Goal: Navigation & Orientation: Find specific page/section

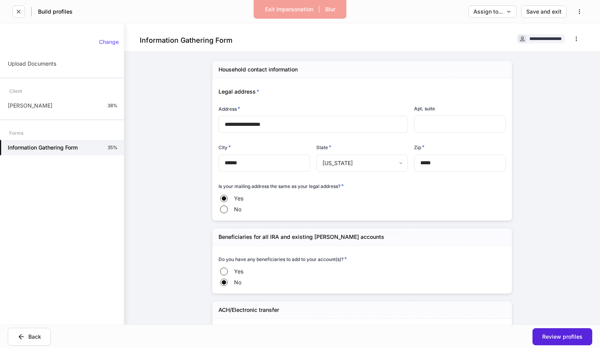
scroll to position [928, 0]
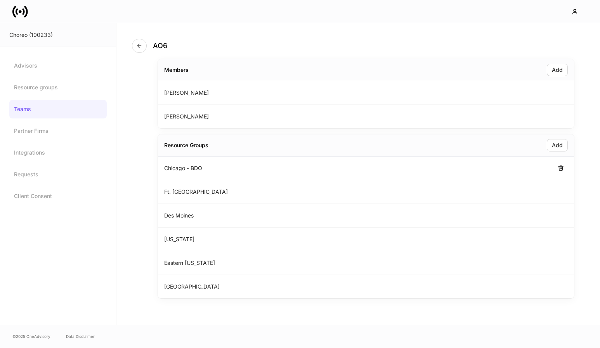
click at [213, 168] on div "Chicago - BDO" at bounding box center [366, 168] width 416 height 24
click at [57, 89] on link "Resource groups" at bounding box center [57, 87] width 97 height 19
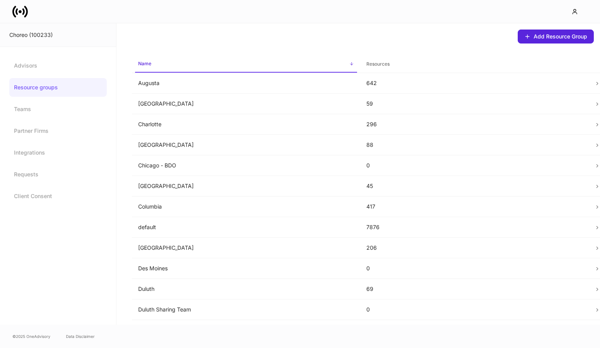
drag, startPoint x: 198, startPoint y: 157, endPoint x: 197, endPoint y: 161, distance: 4.4
click at [198, 158] on td "Chicago - BDO" at bounding box center [246, 165] width 228 height 21
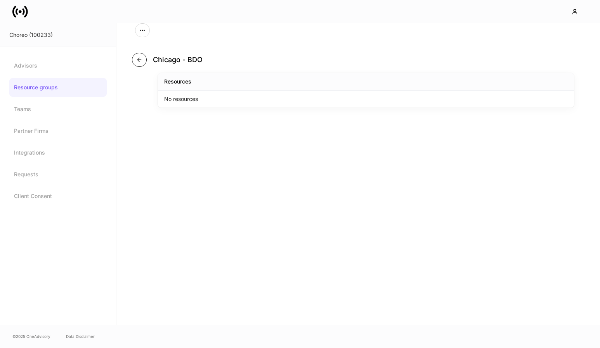
click at [138, 63] on button "button" at bounding box center [139, 60] width 15 height 14
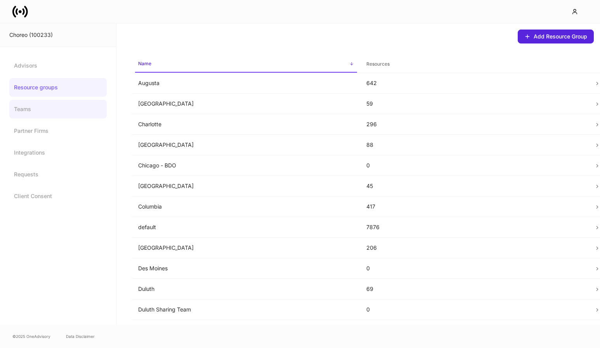
click at [61, 110] on link "Teams" at bounding box center [57, 109] width 97 height 19
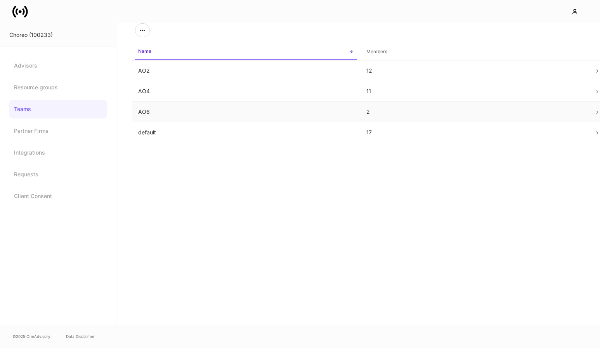
click at [183, 113] on td "AO6" at bounding box center [246, 112] width 228 height 21
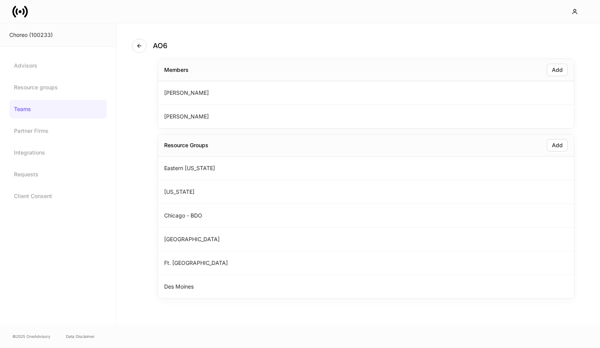
click at [58, 108] on link "Teams" at bounding box center [57, 109] width 97 height 19
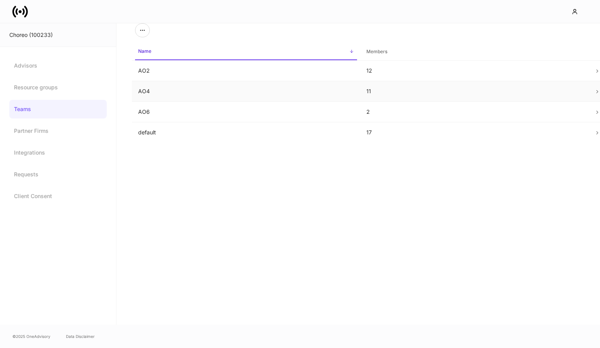
click at [168, 96] on td "AO4" at bounding box center [246, 91] width 228 height 21
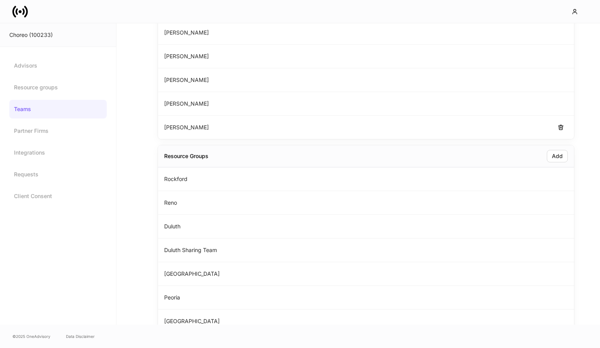
scroll to position [212, 0]
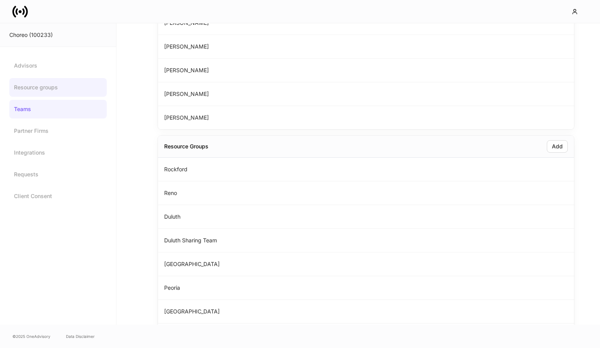
click at [62, 87] on link "Resource groups" at bounding box center [57, 87] width 97 height 19
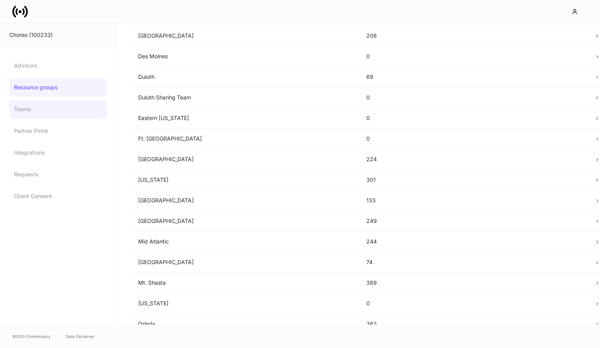
click at [51, 105] on link "Teams" at bounding box center [57, 109] width 97 height 19
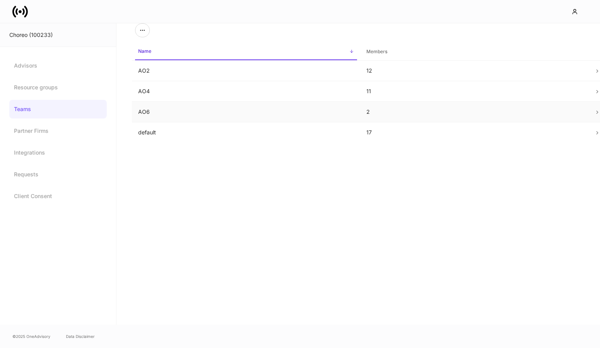
click at [173, 113] on td "AO6" at bounding box center [246, 112] width 228 height 21
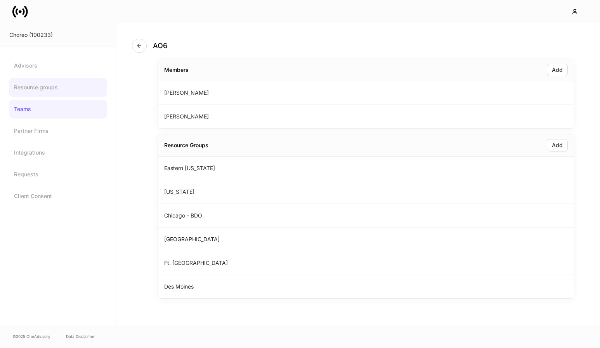
click at [57, 85] on link "Resource groups" at bounding box center [57, 87] width 97 height 19
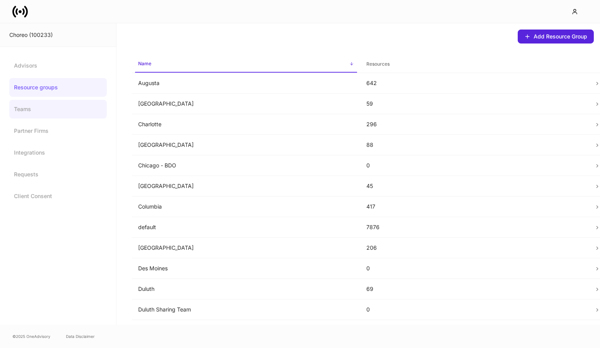
click at [57, 110] on link "Teams" at bounding box center [57, 109] width 97 height 19
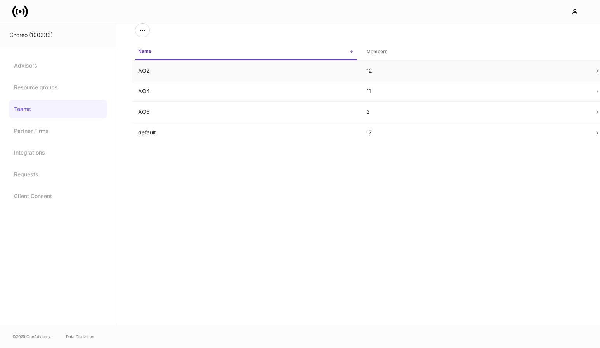
click at [194, 74] on td "AO2" at bounding box center [246, 71] width 228 height 21
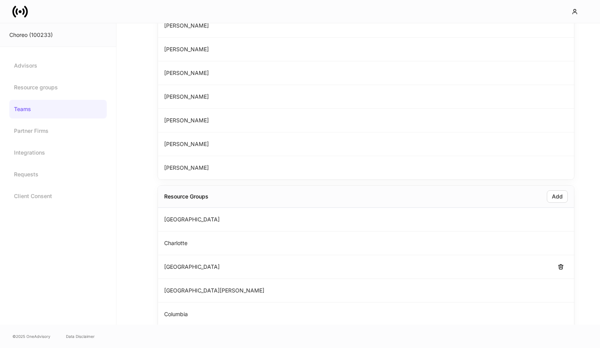
scroll to position [353, 0]
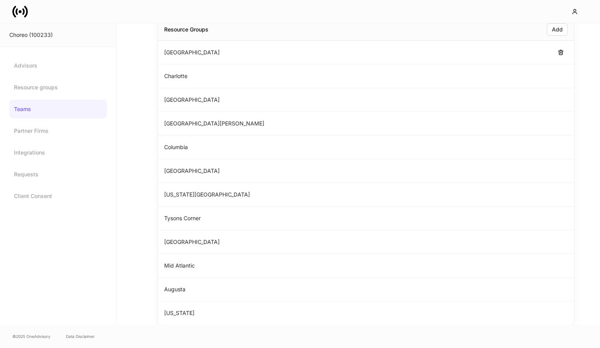
drag, startPoint x: 160, startPoint y: 52, endPoint x: 173, endPoint y: 51, distance: 13.2
click at [170, 51] on div "Philadelphia" at bounding box center [366, 53] width 416 height 24
click at [173, 51] on p "Philadelphia" at bounding box center [192, 53] width 56 height 8
click at [52, 84] on link "Resource groups" at bounding box center [57, 87] width 97 height 19
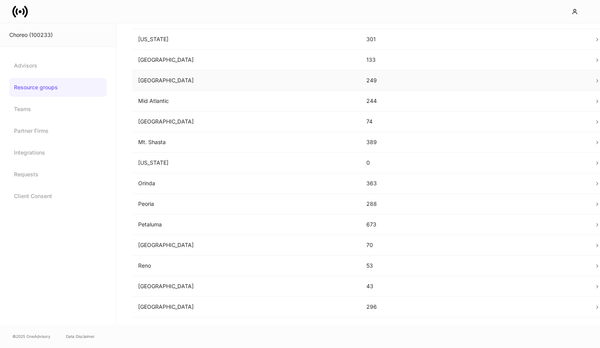
click at [192, 80] on p "Madison" at bounding box center [246, 80] width 216 height 8
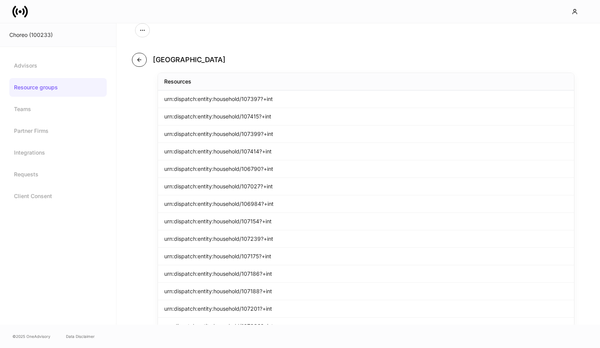
scroll to position [1, 0]
click at [143, 59] on button "button" at bounding box center [139, 59] width 15 height 14
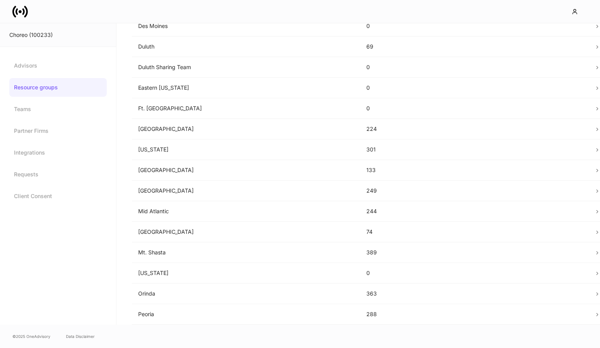
scroll to position [243, 0]
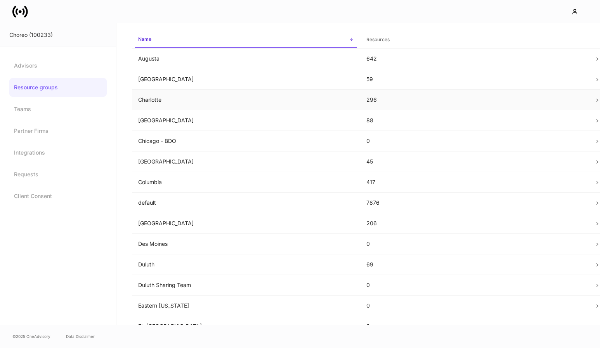
scroll to position [26, 0]
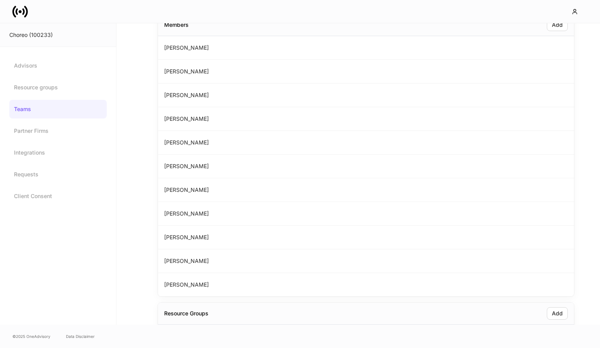
scroll to position [42, 0]
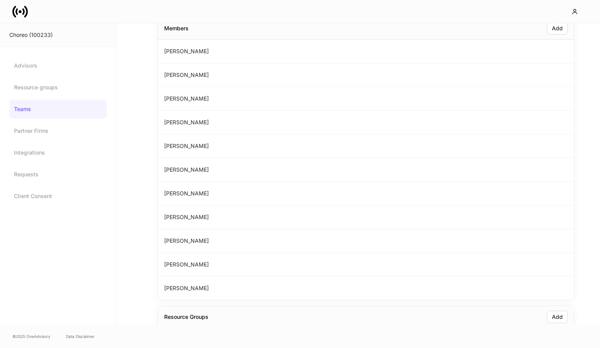
click at [27, 12] on icon at bounding box center [26, 11] width 4 height 12
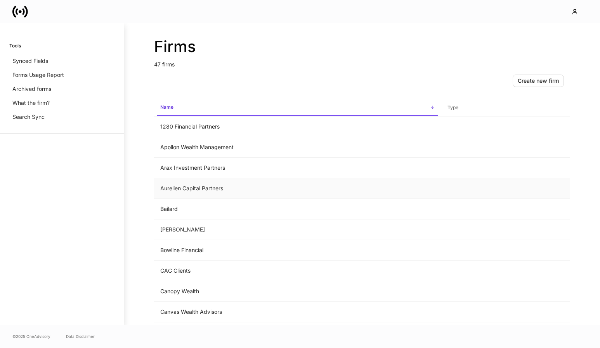
scroll to position [24, 0]
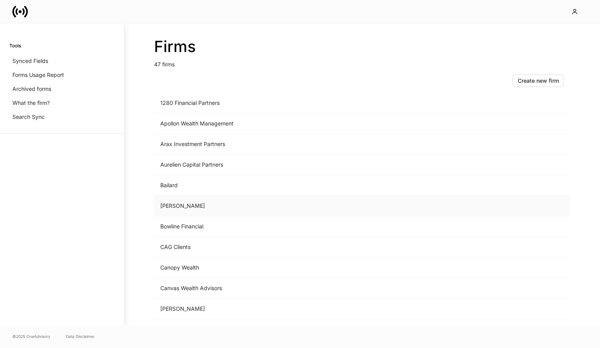
click at [170, 204] on td "Bartlett" at bounding box center [297, 206] width 287 height 21
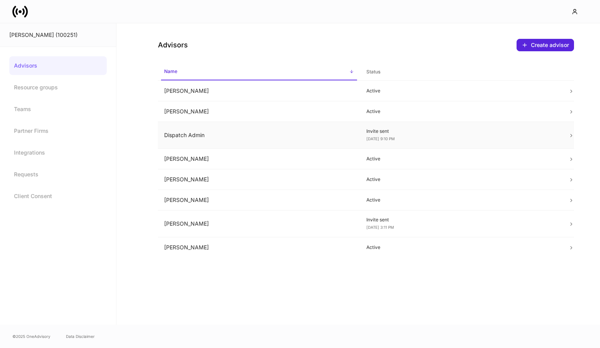
click at [232, 134] on td "Dispatch Admin" at bounding box center [259, 135] width 202 height 27
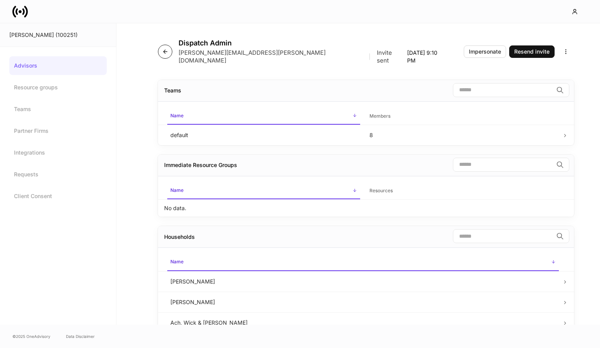
click at [166, 50] on icon "button" at bounding box center [164, 51] width 3 height 3
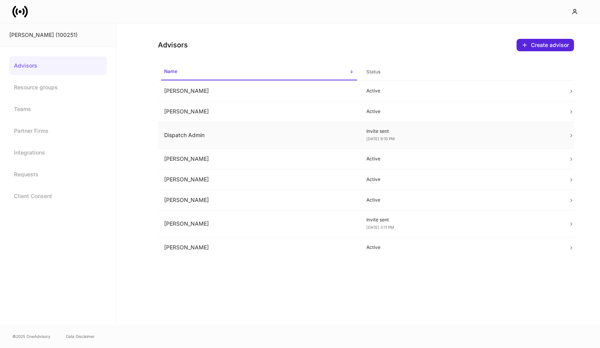
click at [214, 135] on td "Dispatch Admin" at bounding box center [259, 135] width 202 height 27
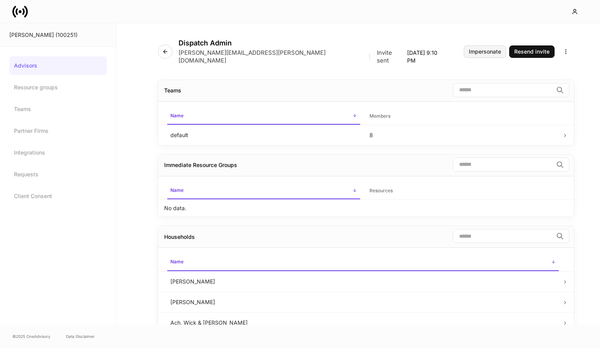
click at [481, 49] on div "Impersonate" at bounding box center [485, 51] width 32 height 5
